Goal: Information Seeking & Learning: Learn about a topic

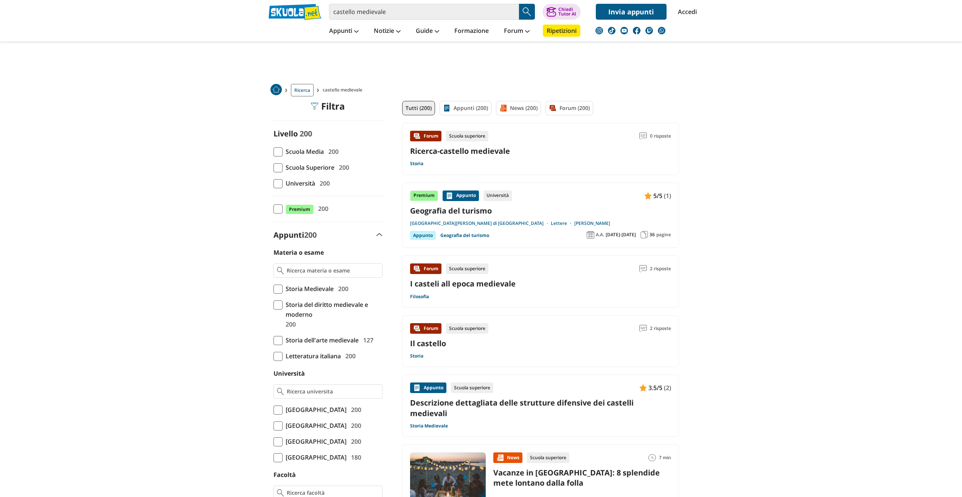
click at [451, 148] on link "Ricerca-castello medievale" at bounding box center [460, 151] width 100 height 10
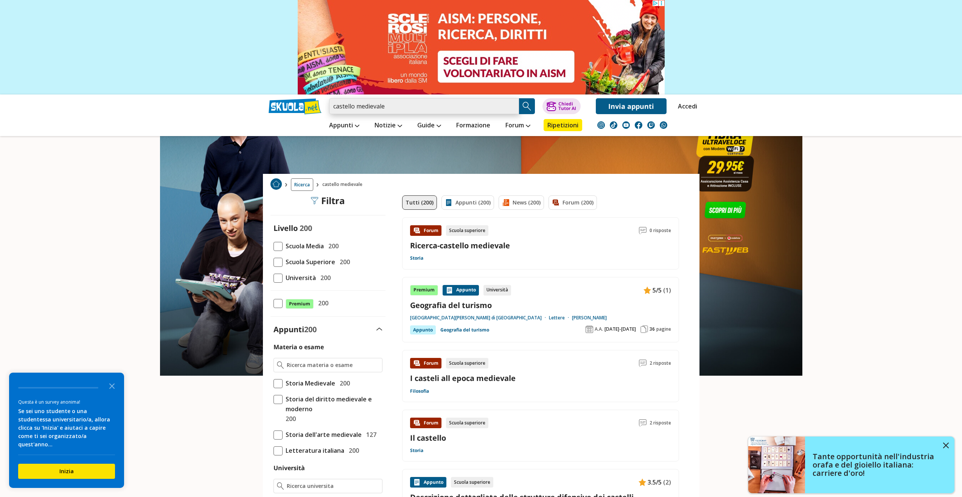
click at [448, 106] on input "castello medievale" at bounding box center [424, 106] width 190 height 16
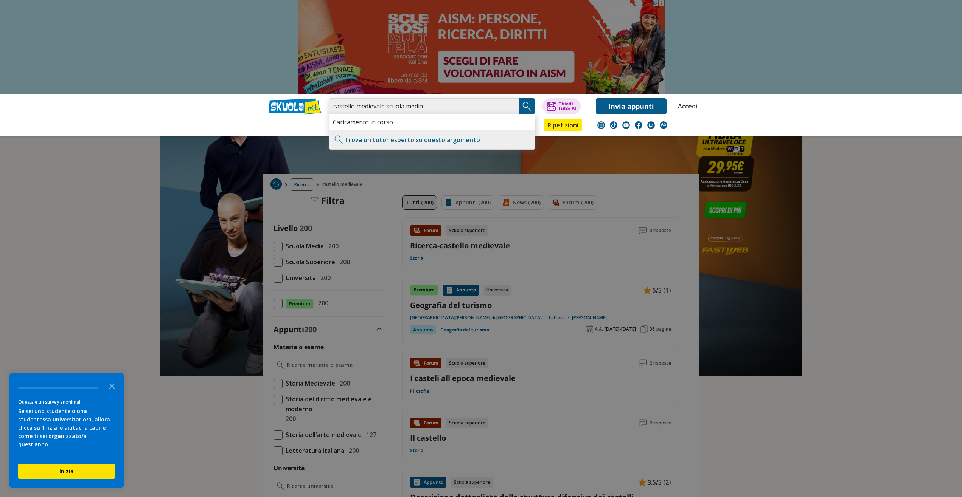
type input "castello medievale scuola media"
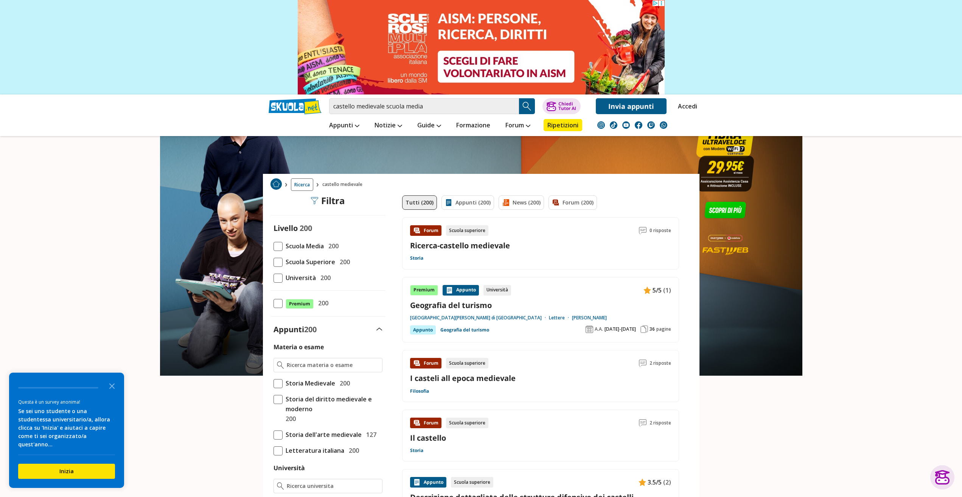
click at [532, 108] on img "Search Button" at bounding box center [526, 106] width 11 height 11
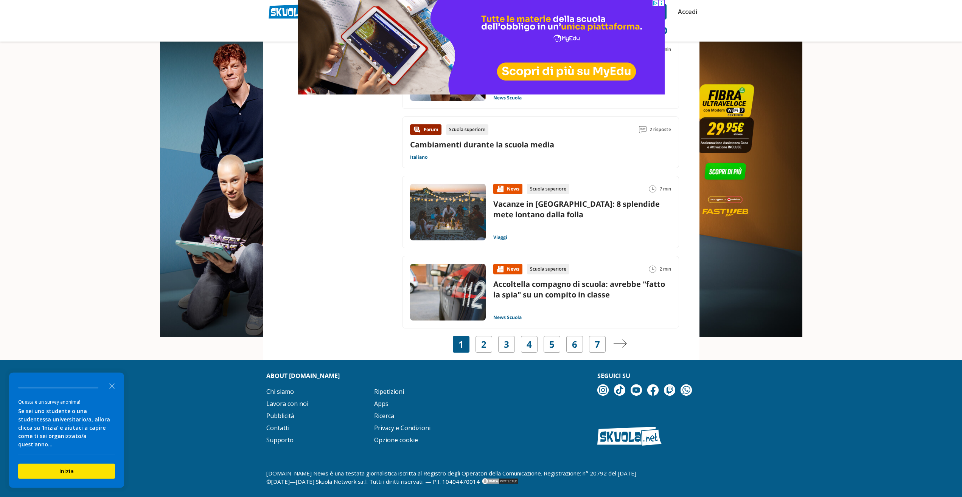
scroll to position [1085, 0]
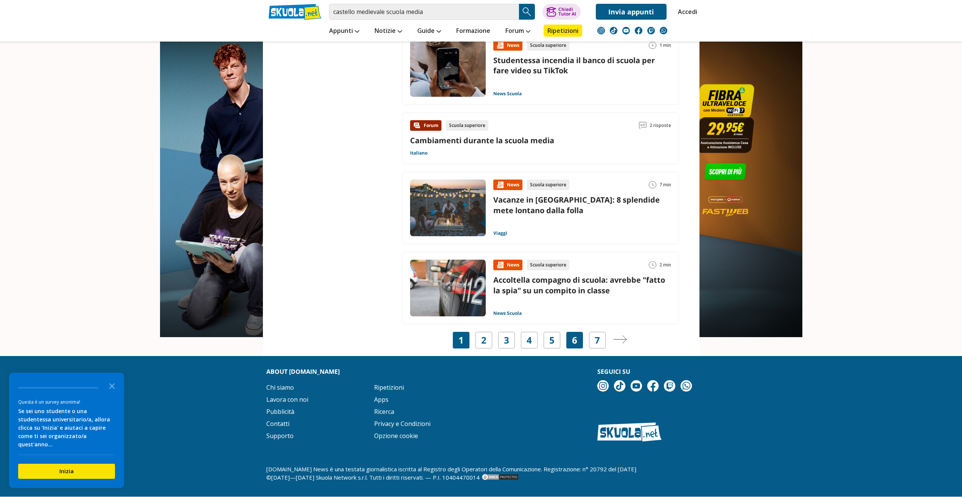
click at [570, 346] on div "6" at bounding box center [574, 340] width 17 height 17
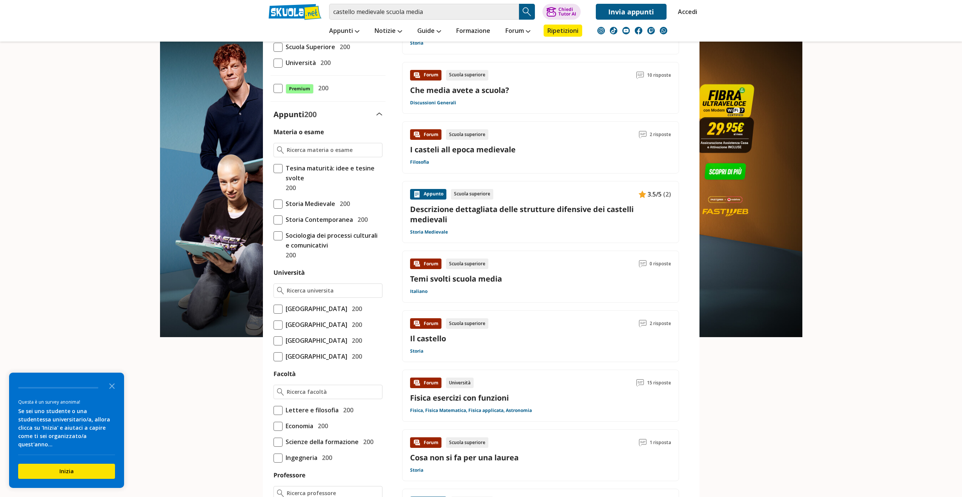
scroll to position [0, 0]
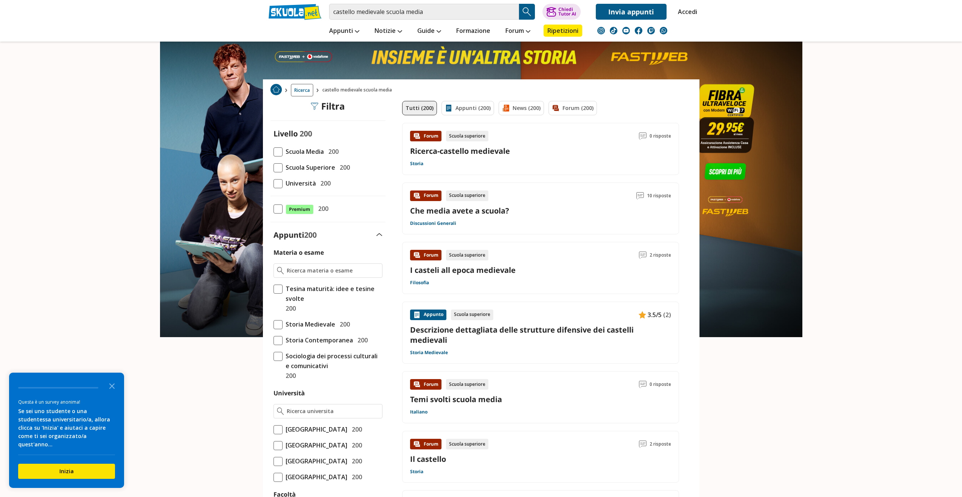
click at [444, 150] on link "Ricerca-castello medievale" at bounding box center [460, 151] width 100 height 10
drag, startPoint x: 432, startPoint y: 12, endPoint x: 386, endPoint y: 10, distance: 46.2
click at [386, 10] on input "castello medievale scuola media" at bounding box center [424, 12] width 190 height 16
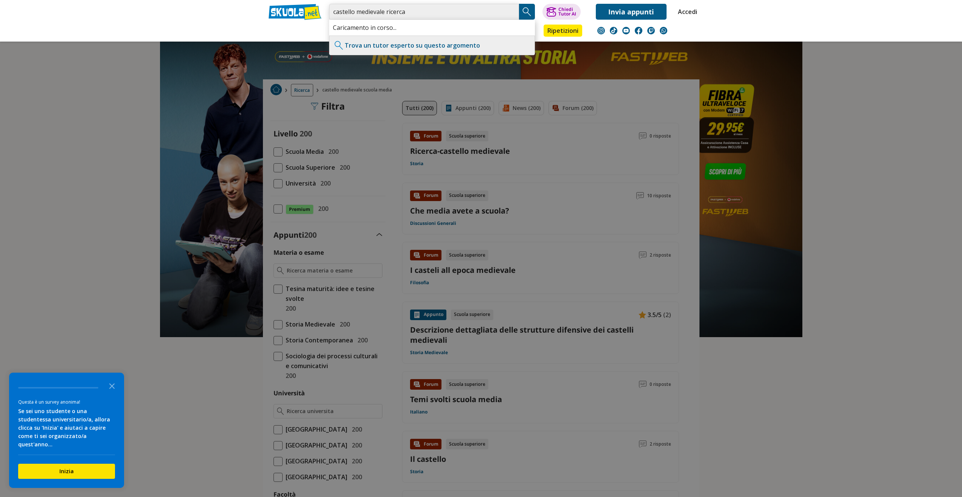
type input "castello medievale ricerca"
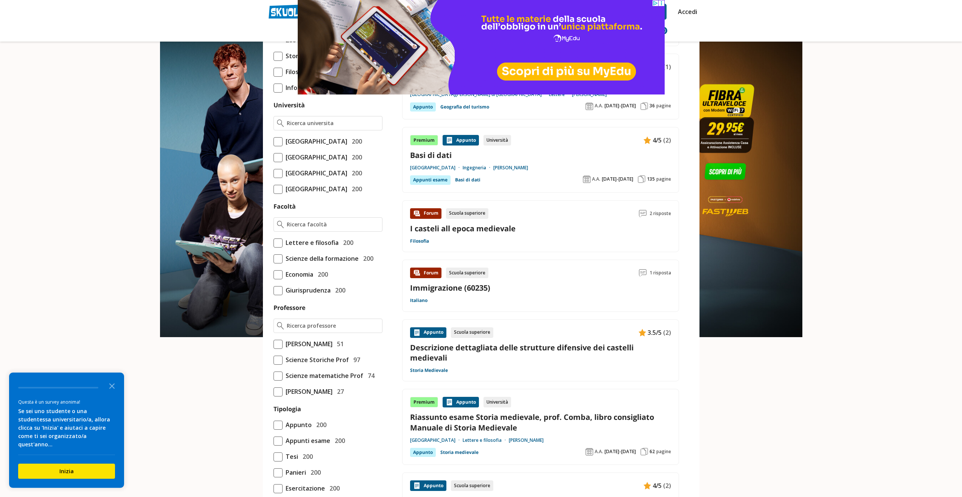
scroll to position [270, 0]
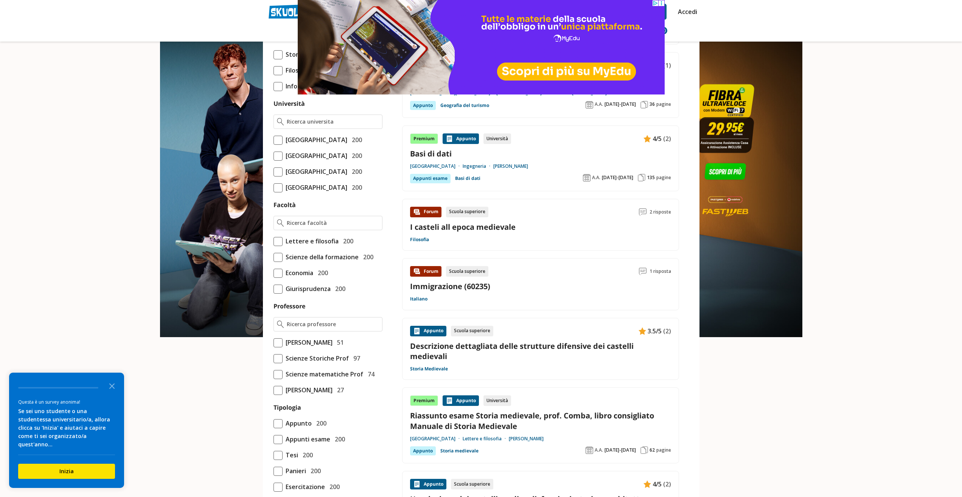
click at [513, 228] on link "I casteli all epoca medievale" at bounding box center [462, 227] width 105 height 10
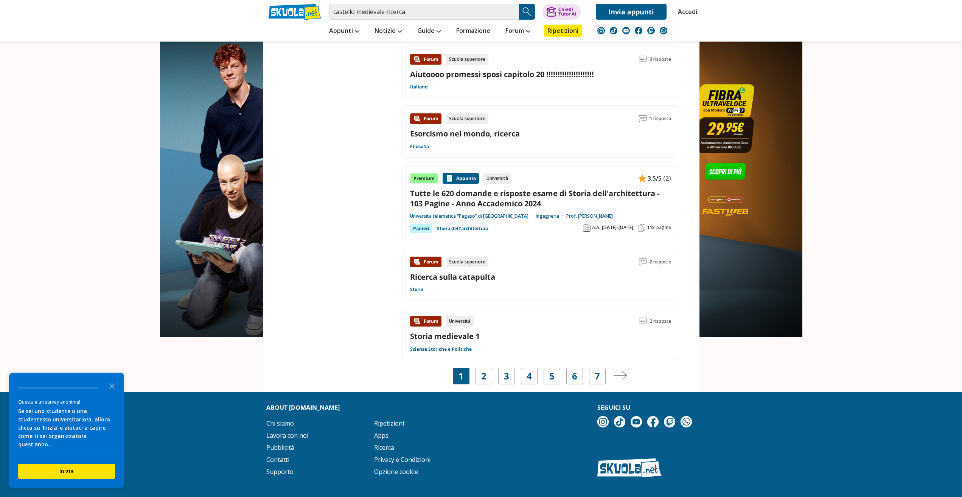
scroll to position [1116, 0]
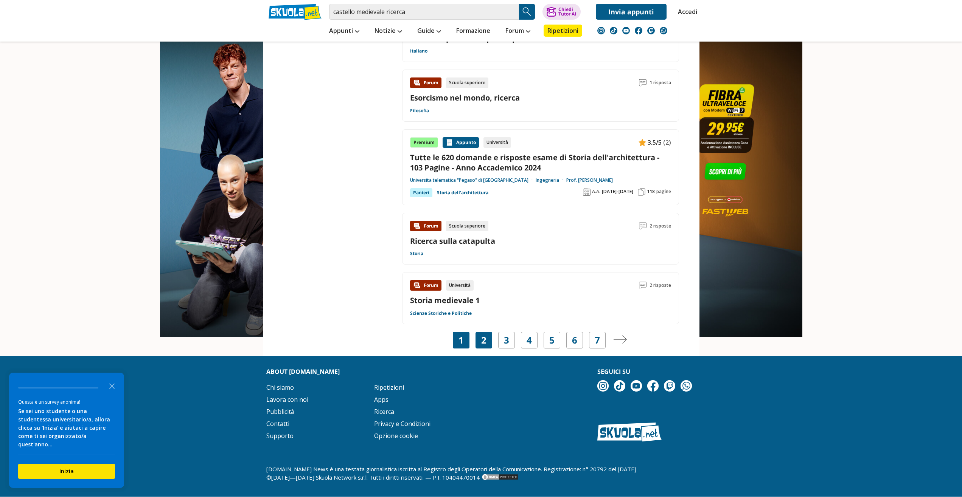
click at [481, 340] on link "2" at bounding box center [483, 340] width 5 height 11
click at [482, 340] on link "2" at bounding box center [483, 340] width 5 height 11
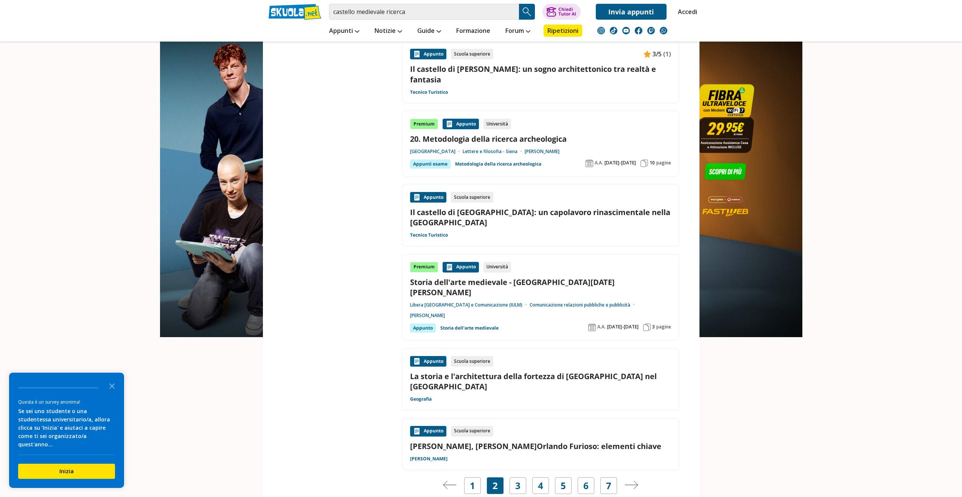
scroll to position [1003, 0]
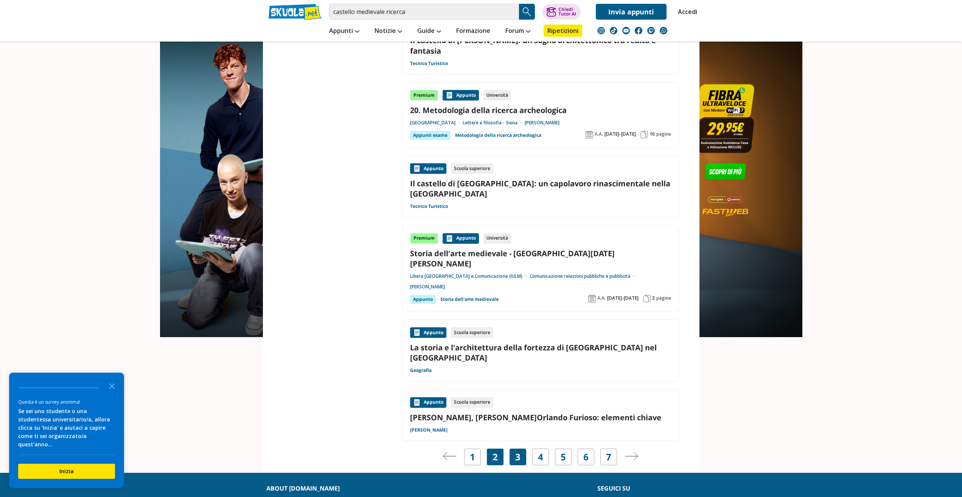
click at [519, 452] on link "3" at bounding box center [517, 457] width 5 height 11
